Goal: Information Seeking & Learning: Learn about a topic

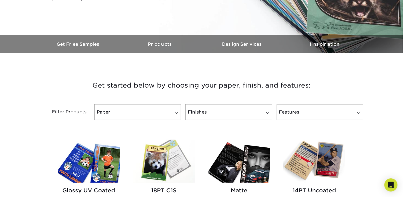
scroll to position [192, 0]
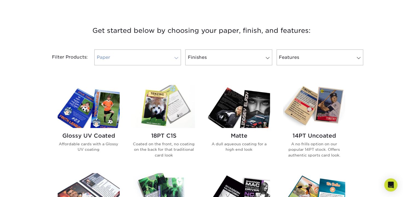
click at [148, 55] on link "Paper" at bounding box center [137, 58] width 87 height 16
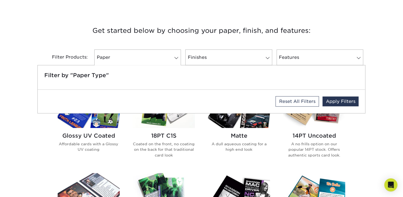
drag, startPoint x: 203, startPoint y: 76, endPoint x: 144, endPoint y: 75, distance: 59.1
click at [163, 76] on h5 "Filter by "Paper Type"" at bounding box center [201, 75] width 315 height 7
click at [315, 101] on link "Reset All Filters" at bounding box center [298, 101] width 44 height 10
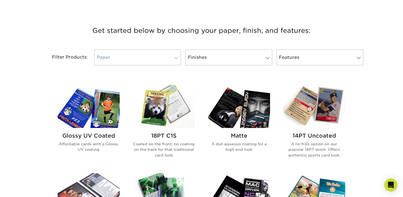
click at [129, 59] on link "Paper 0" at bounding box center [137, 58] width 87 height 16
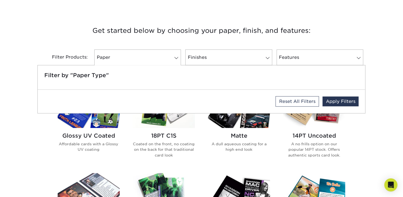
drag, startPoint x: 83, startPoint y: 68, endPoint x: 84, endPoint y: 71, distance: 3.9
click at [82, 68] on div "Filter by "Paper Type"" at bounding box center [202, 77] width 328 height 24
drag, startPoint x: 84, startPoint y: 75, endPoint x: 73, endPoint y: 86, distance: 15.7
click at [73, 86] on div "Filter by "Paper Type"" at bounding box center [202, 77] width 328 height 24
drag, startPoint x: 110, startPoint y: 87, endPoint x: 171, endPoint y: 90, distance: 61.1
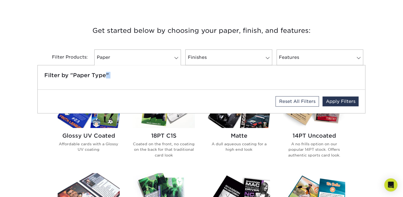
click at [133, 90] on div "Filter by "Paper Type" Reset All Filters Apply Filters" at bounding box center [201, 89] width 328 height 48
click at [345, 103] on link "Apply Filters" at bounding box center [341, 102] width 36 height 10
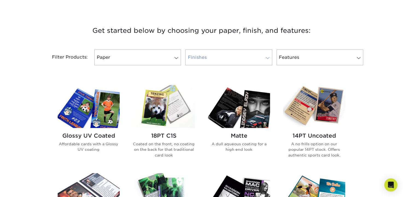
click at [217, 60] on link "Finishes 0" at bounding box center [229, 58] width 87 height 16
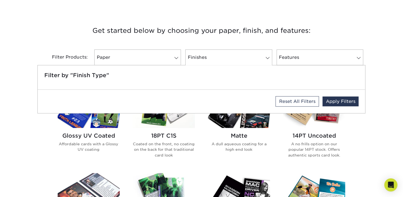
drag, startPoint x: 296, startPoint y: 88, endPoint x: 292, endPoint y: 87, distance: 4.5
click at [296, 89] on div "Filter by "Finish Type"" at bounding box center [202, 77] width 328 height 24
drag, startPoint x: 209, startPoint y: 73, endPoint x: 123, endPoint y: 77, distance: 86.5
click at [181, 77] on h5 "Filter by "Finish Type"" at bounding box center [201, 75] width 315 height 7
drag, startPoint x: 110, startPoint y: 79, endPoint x: 73, endPoint y: 82, distance: 37.4
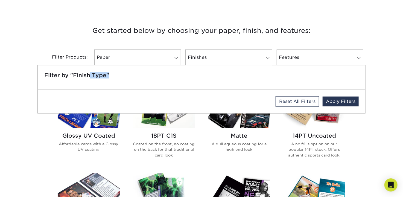
click at [77, 82] on div "Filter by "Finish Type"" at bounding box center [202, 77] width 328 height 24
drag, startPoint x: 67, startPoint y: 81, endPoint x: 24, endPoint y: 65, distance: 45.1
click at [63, 79] on div "Filter by "Finish Type"" at bounding box center [202, 77] width 328 height 24
drag, startPoint x: 22, startPoint y: 65, endPoint x: 107, endPoint y: 61, distance: 84.4
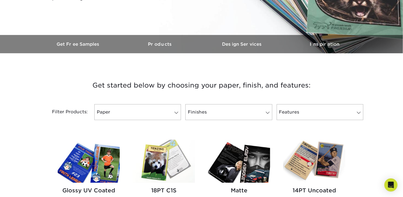
scroll to position [164, 0]
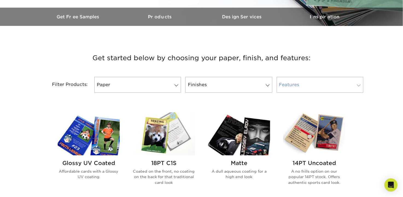
click at [343, 82] on link "Features 0" at bounding box center [320, 85] width 87 height 16
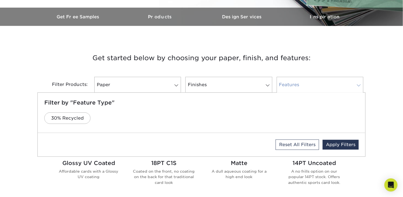
drag, startPoint x: 303, startPoint y: 82, endPoint x: 315, endPoint y: 82, distance: 12.6
click at [303, 82] on div "Features 0 Filter by "Feature Type" 30% Recycled Reset All Filters Apply Filters" at bounding box center [320, 85] width 91 height 16
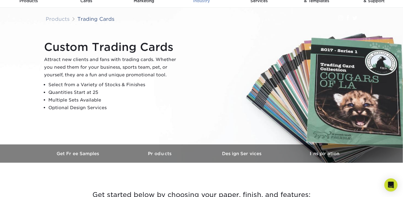
scroll to position [0, 0]
